Goal: Task Accomplishment & Management: Use online tool/utility

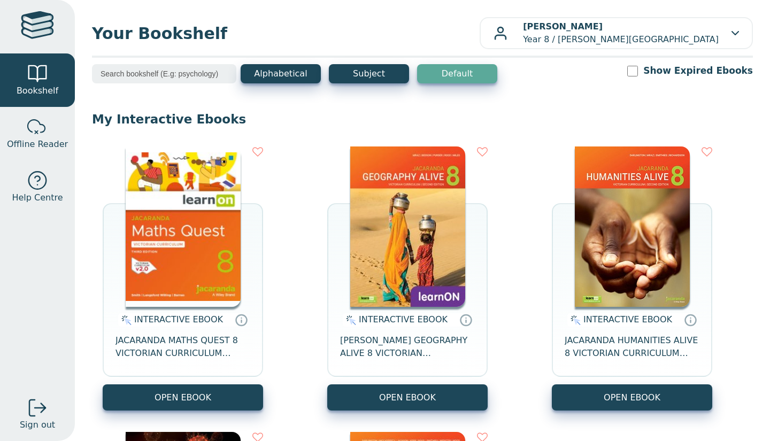
click at [434, 259] on img at bounding box center [407, 227] width 115 height 160
